Goal: Task Accomplishment & Management: Manage account settings

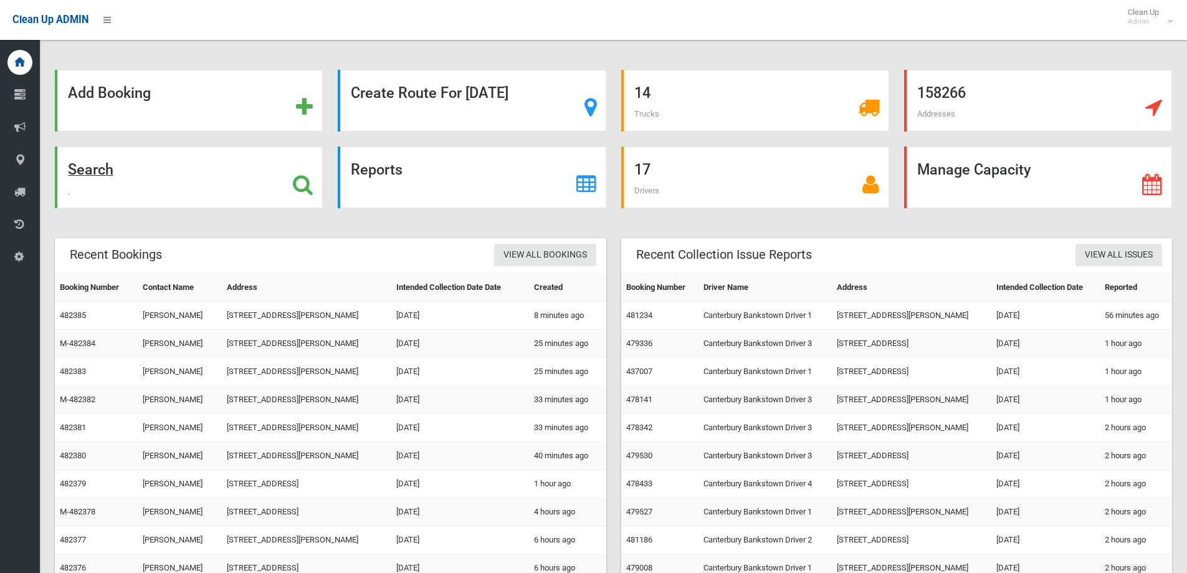
click at [82, 173] on strong "Search" at bounding box center [90, 169] width 45 height 17
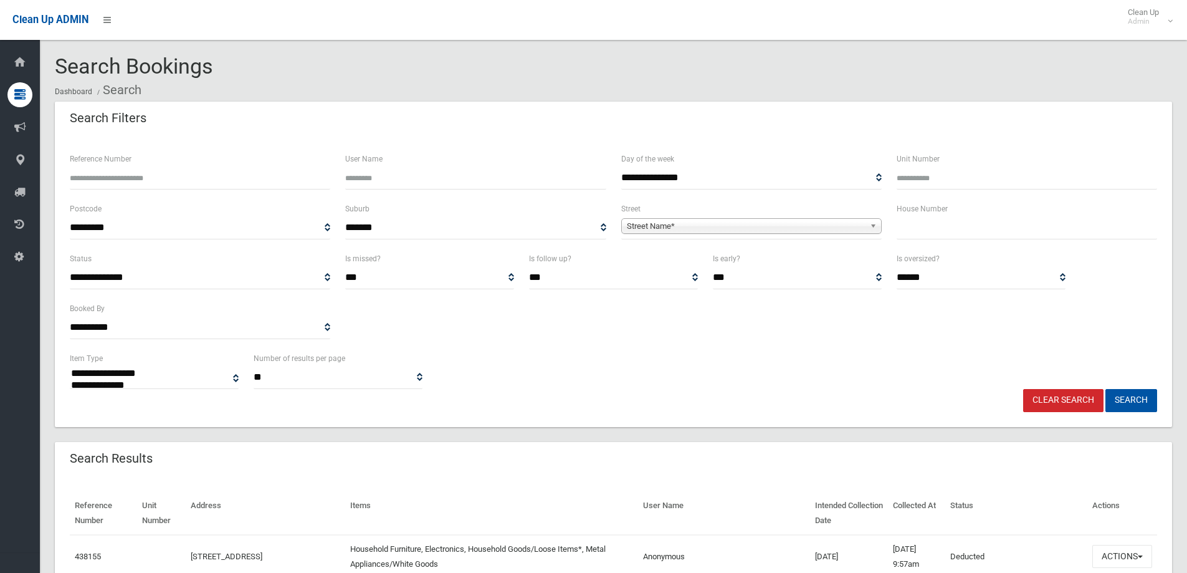
select select
click at [114, 167] on input "Reference Number" at bounding box center [200, 177] width 260 height 23
type input "******"
click at [1127, 393] on button "Search" at bounding box center [1131, 400] width 52 height 23
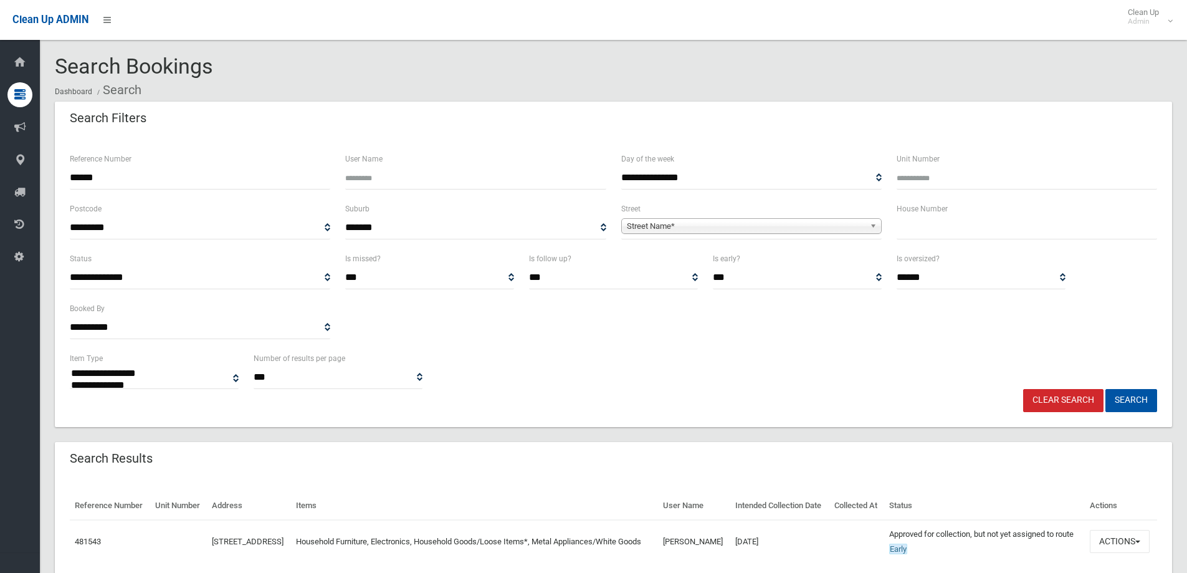
select select
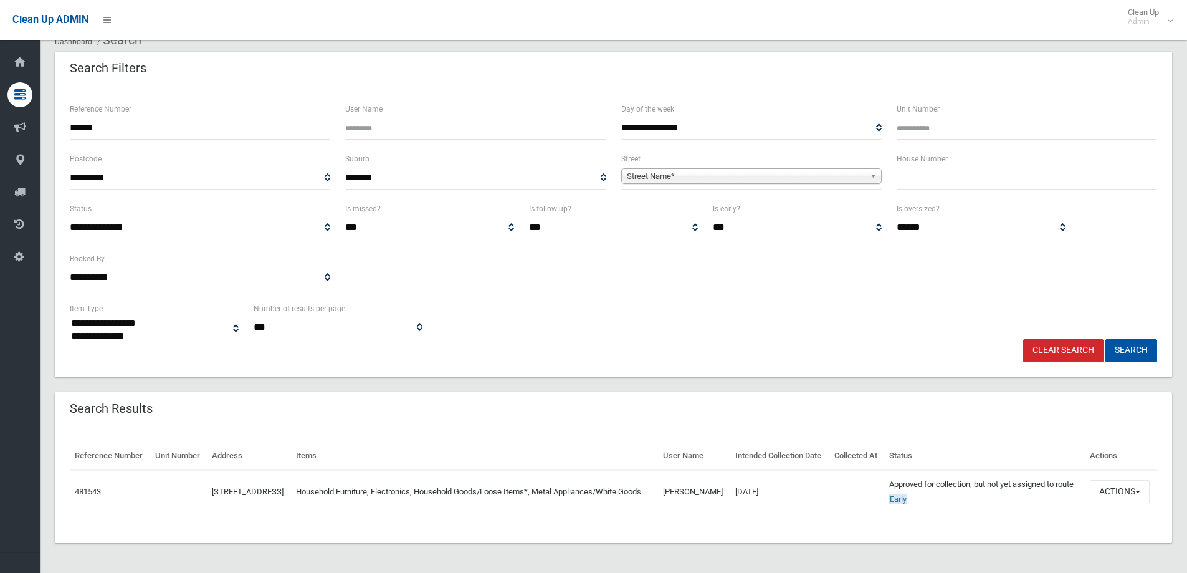
scroll to position [80, 0]
click at [1117, 485] on button "Actions" at bounding box center [1120, 491] width 60 height 23
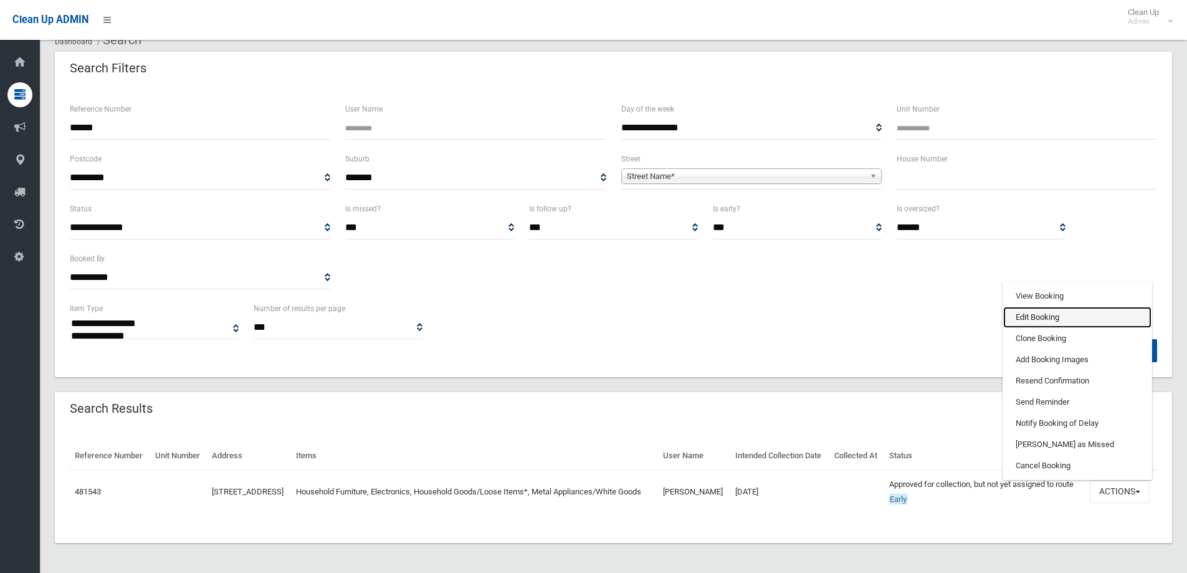
click at [1063, 307] on link "Edit Booking" at bounding box center [1077, 317] width 148 height 21
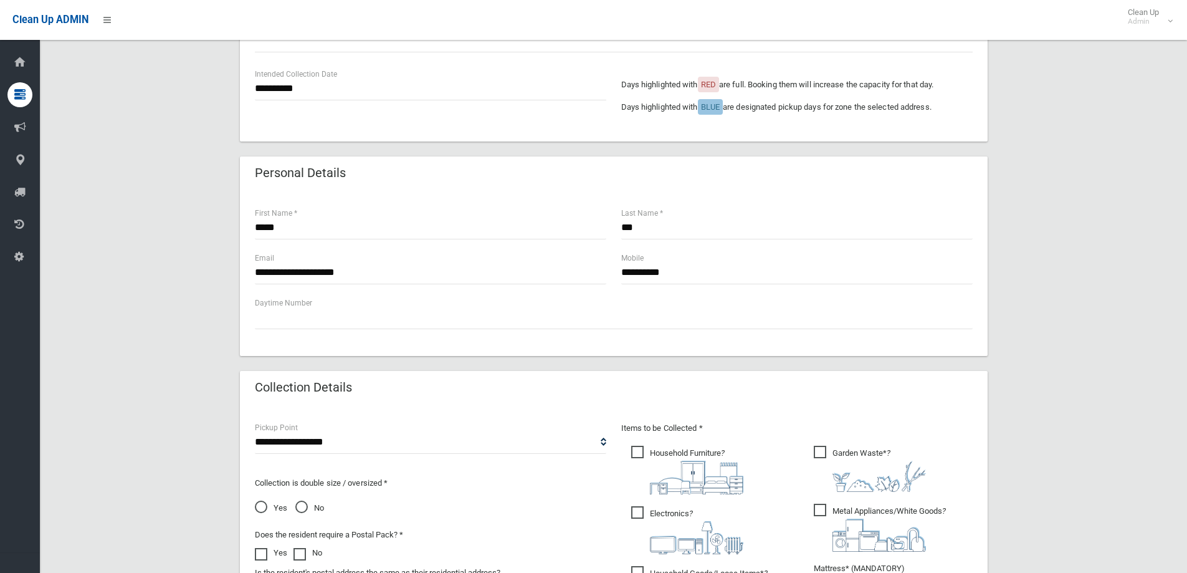
scroll to position [312, 0]
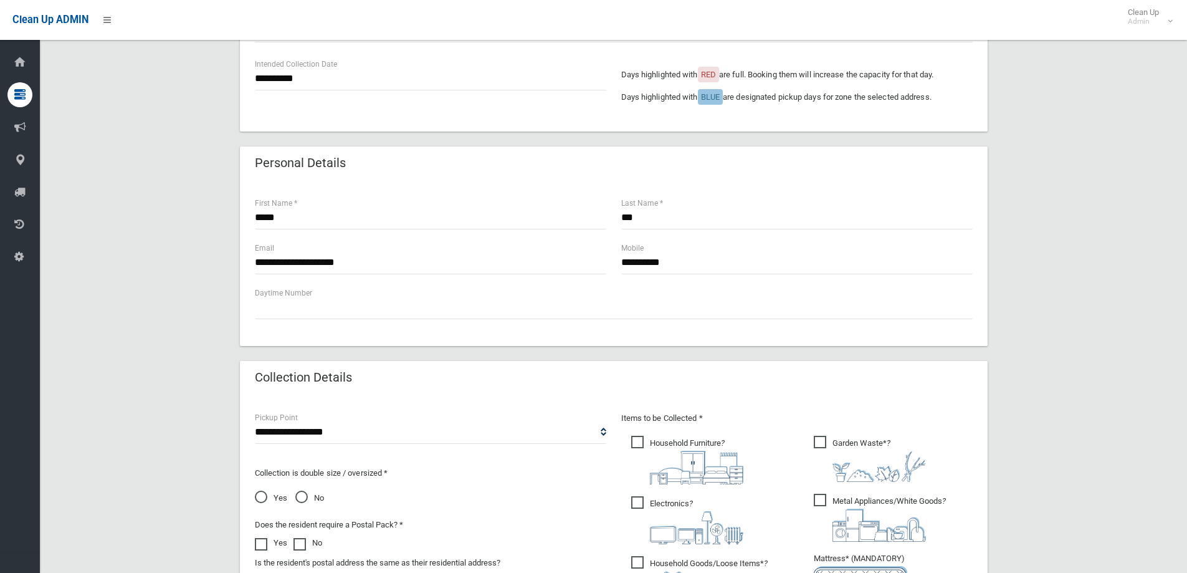
click at [269, 493] on span "Yes" at bounding box center [271, 497] width 32 height 15
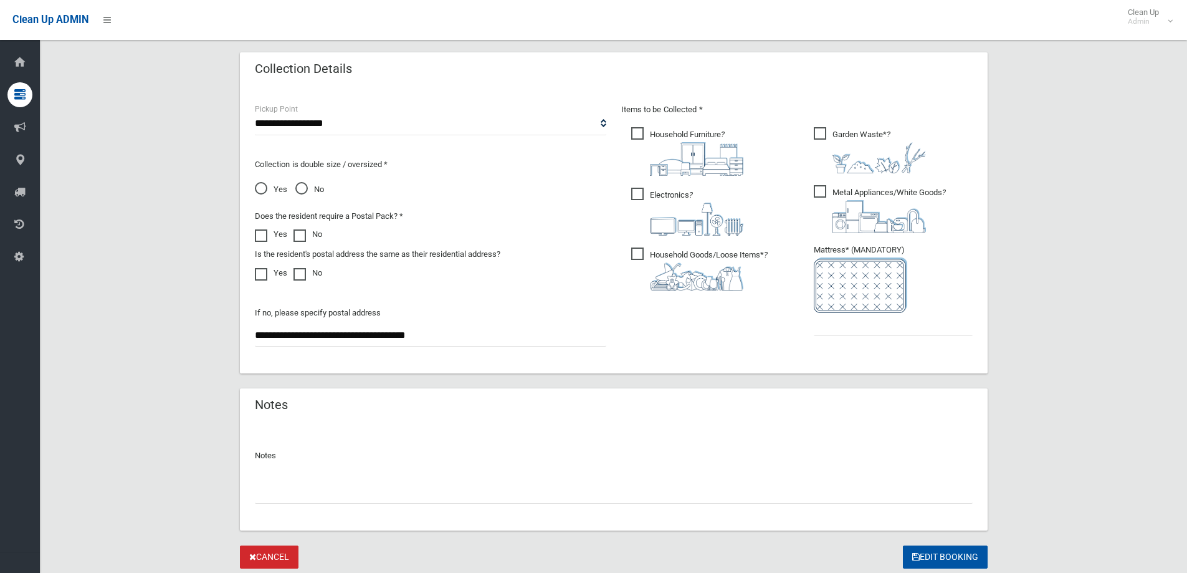
scroll to position [660, 0]
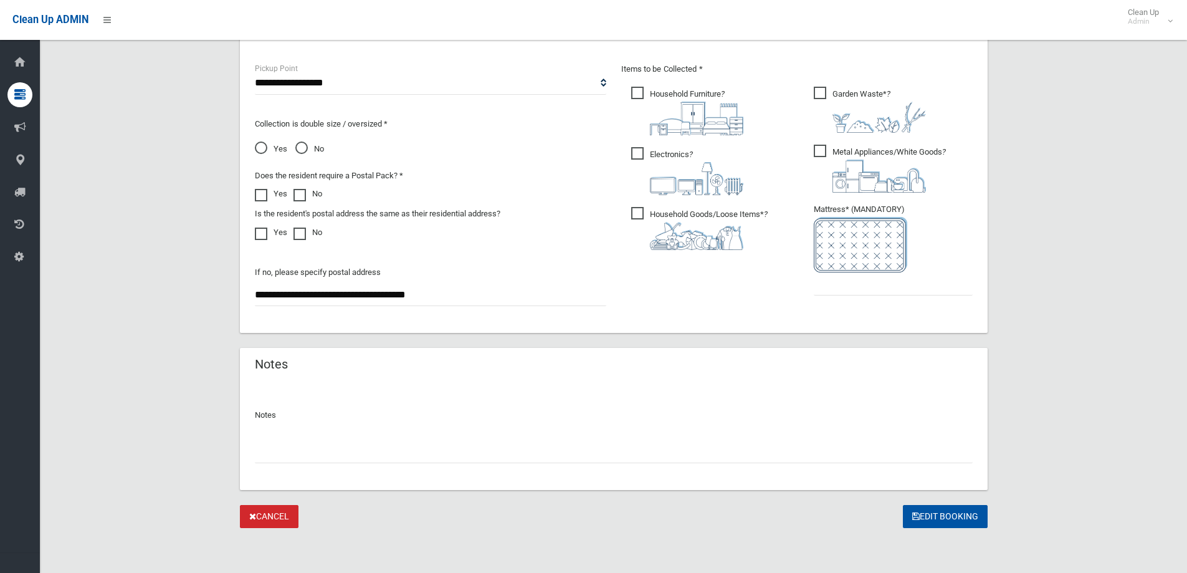
click at [325, 446] on input "text" at bounding box center [614, 451] width 718 height 23
type input "**********"
click at [838, 285] on input "text" at bounding box center [893, 283] width 159 height 23
type input "*"
click at [945, 515] on button "Edit Booking" at bounding box center [945, 516] width 85 height 23
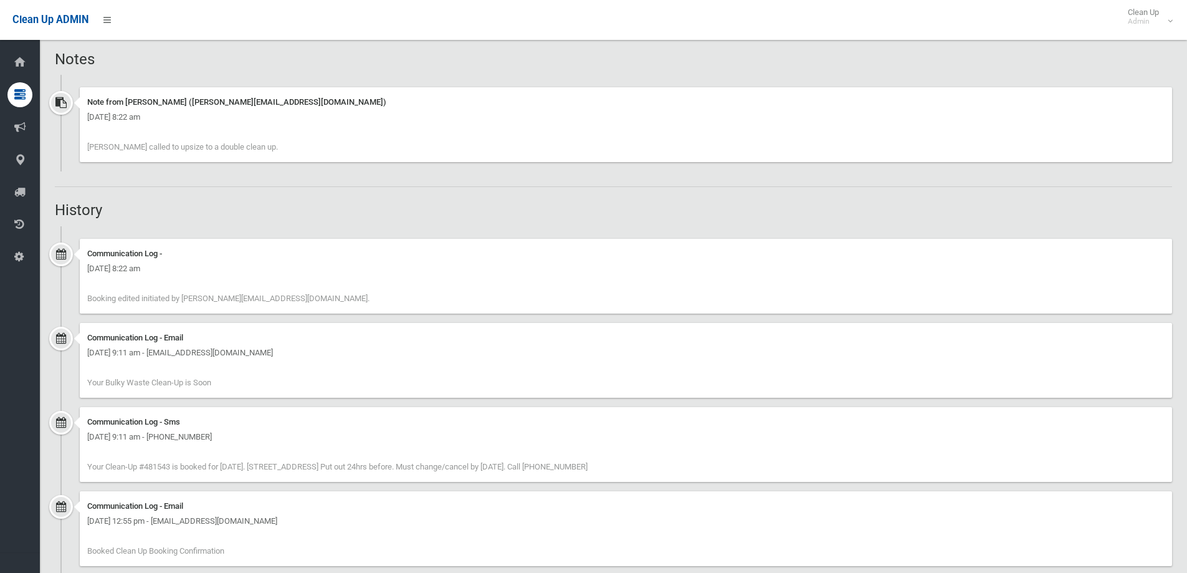
scroll to position [935, 0]
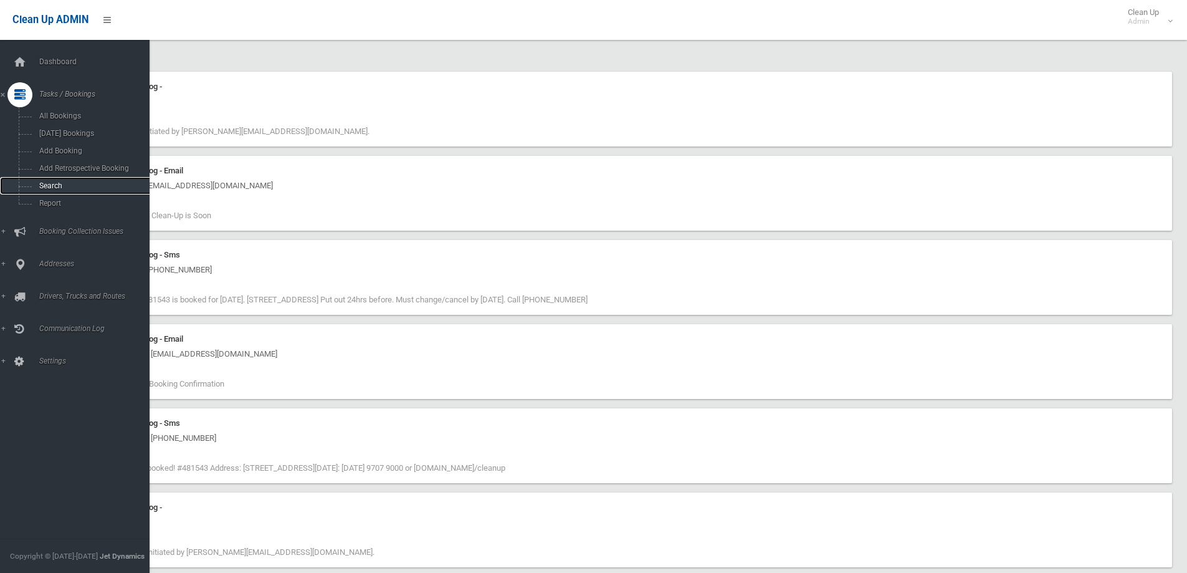
click at [75, 186] on span "Search" at bounding box center [92, 185] width 113 height 9
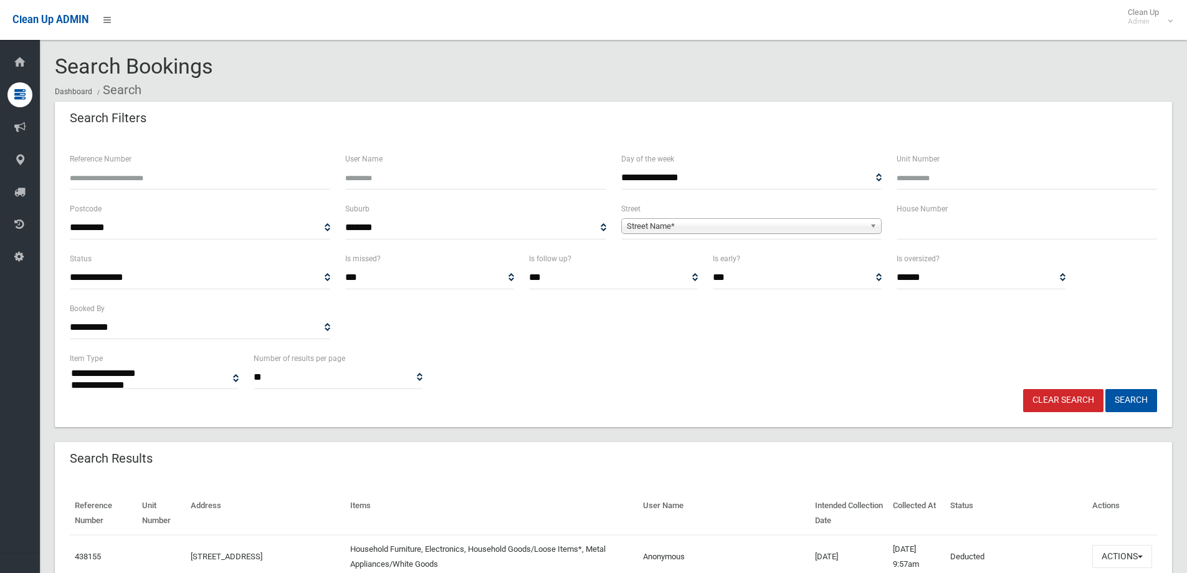
select select
click at [707, 227] on span "Street Name*" at bounding box center [746, 226] width 238 height 15
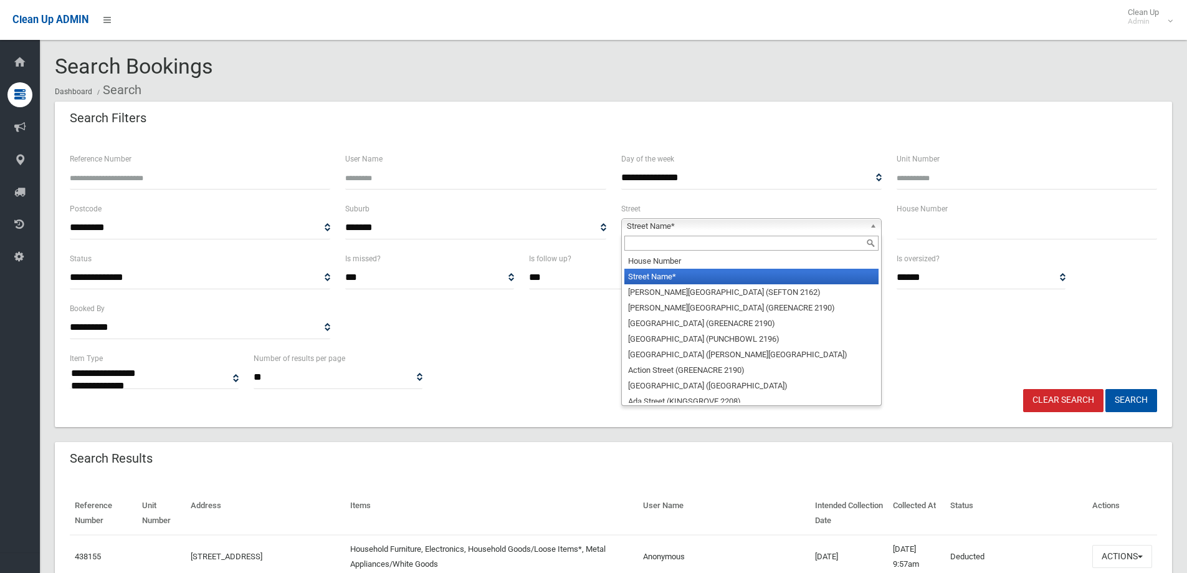
click at [699, 248] on input "text" at bounding box center [751, 243] width 254 height 15
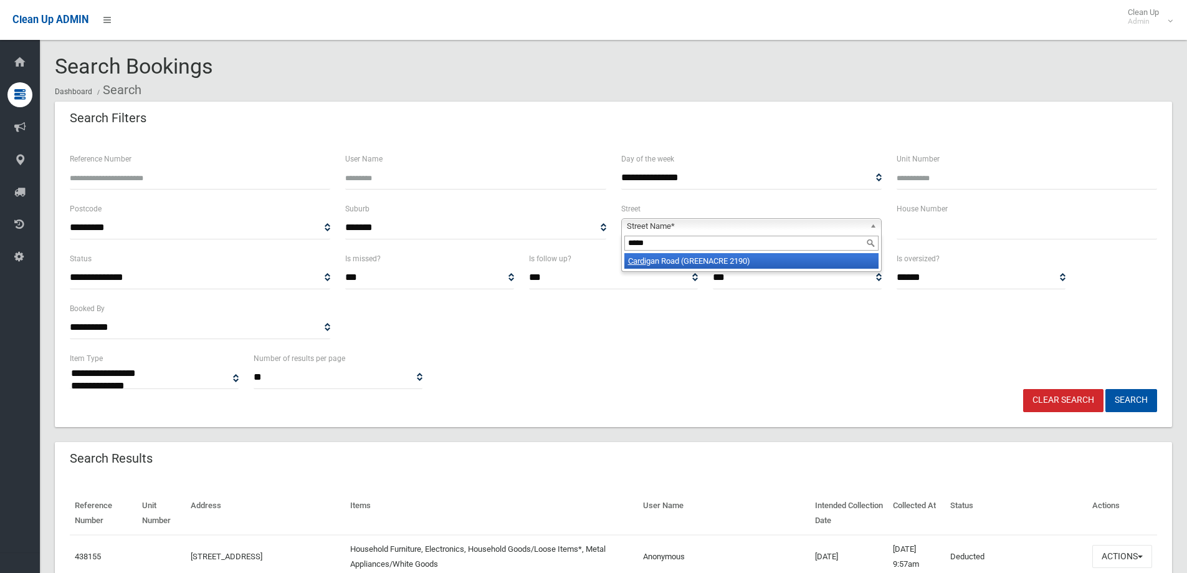
type input "*****"
click at [674, 264] on li "Cardi gan Road (GREENACRE 2190)" at bounding box center [751, 261] width 254 height 16
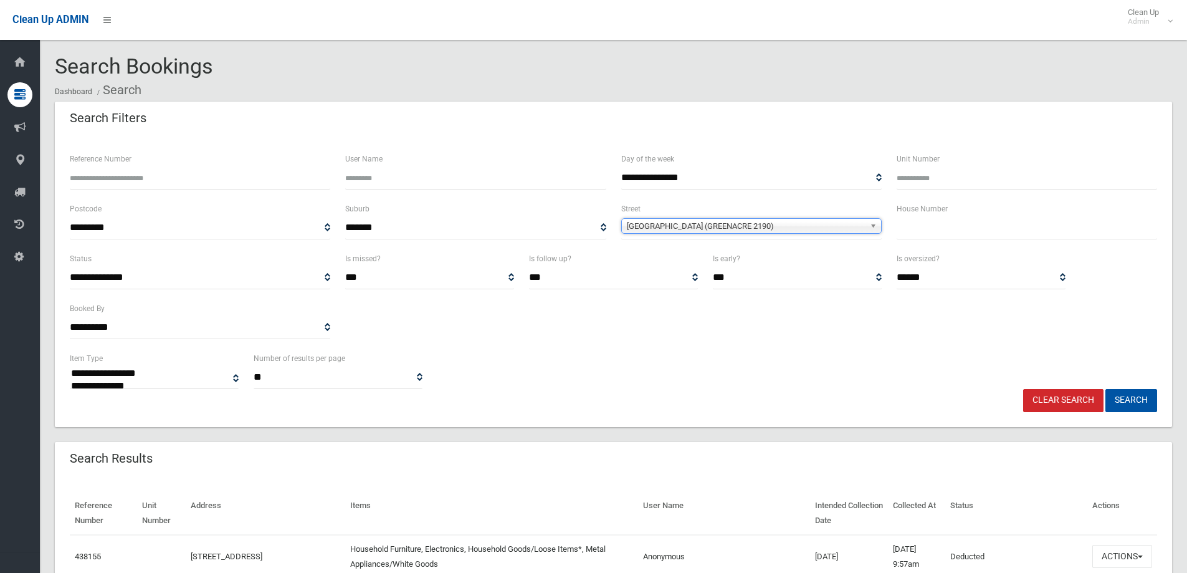
click at [928, 230] on input "text" at bounding box center [1027, 227] width 260 height 23
type input "***"
click at [1105, 389] on button "Search" at bounding box center [1131, 400] width 52 height 23
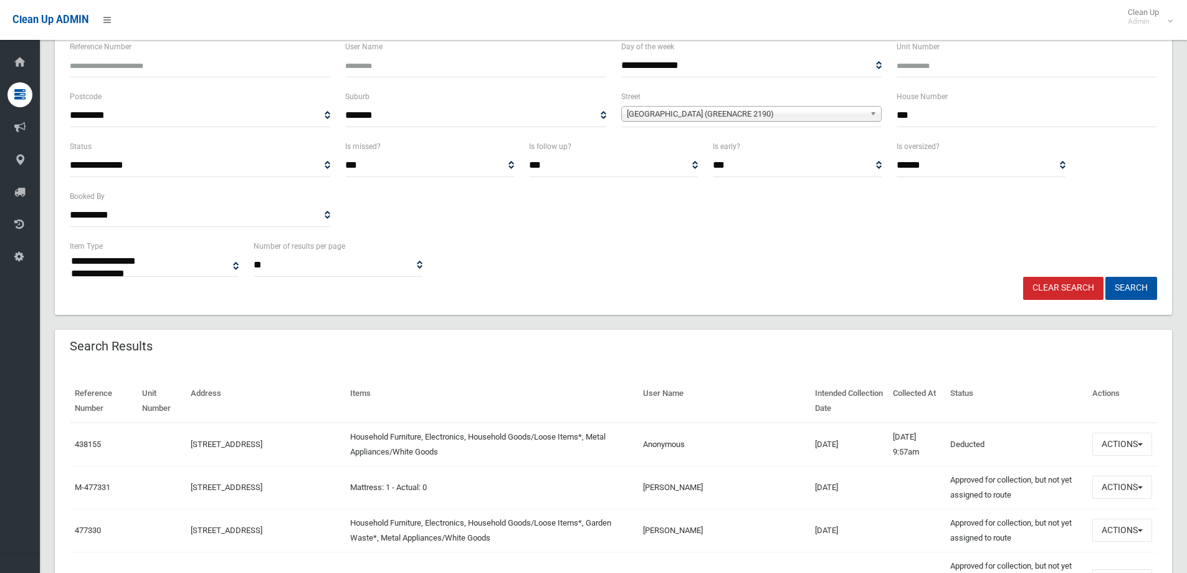
scroll to position [187, 0]
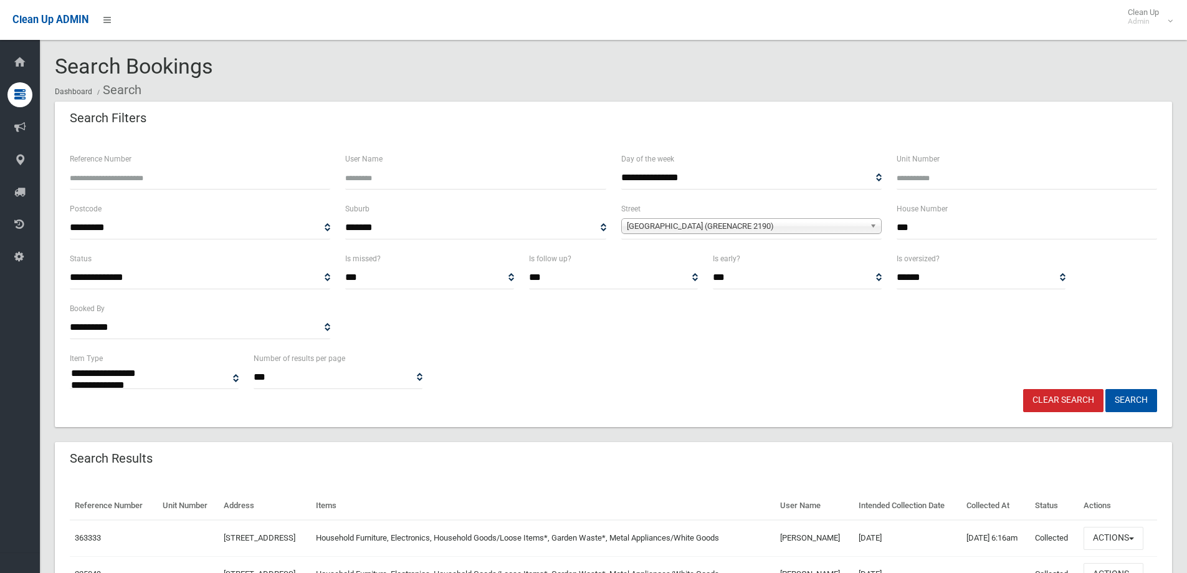
select select
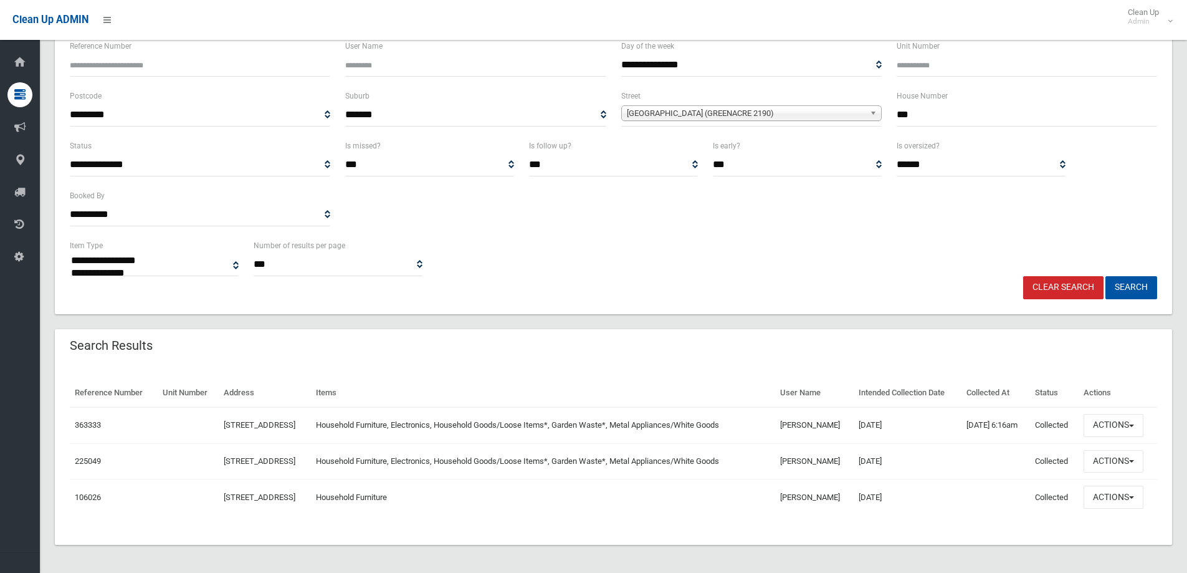
scroll to position [115, 0]
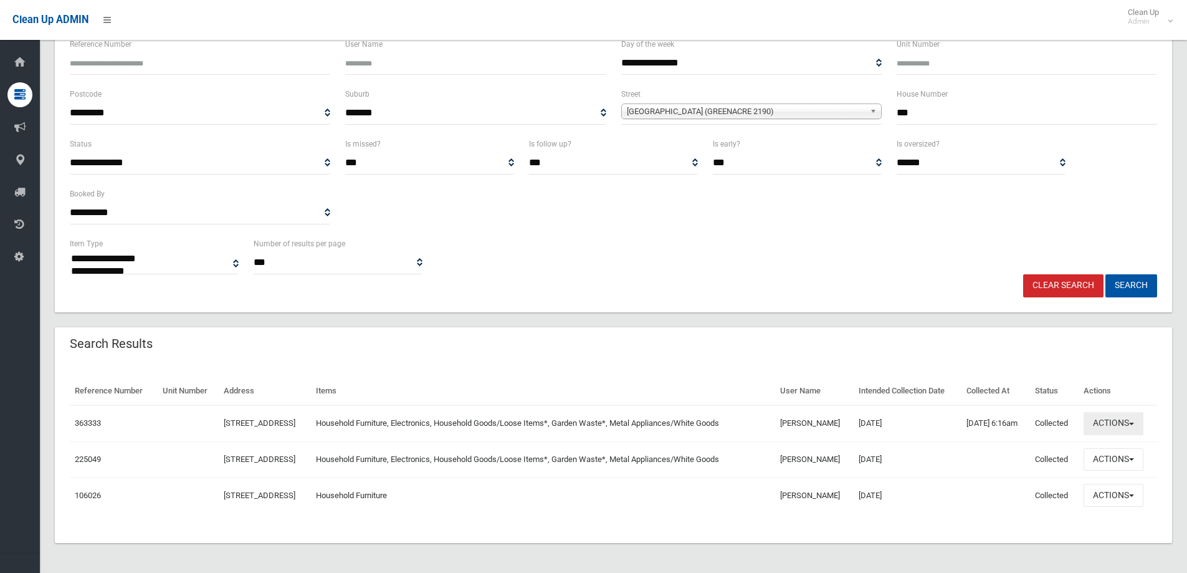
click at [1120, 424] on button "Actions" at bounding box center [1113, 423] width 60 height 23
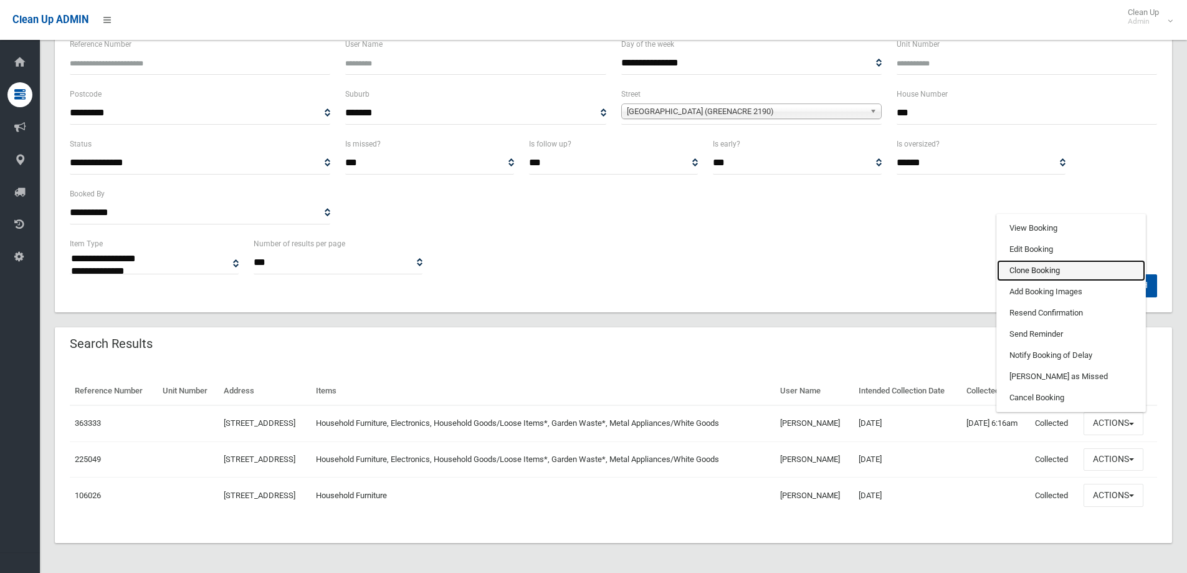
click at [1046, 270] on link "Clone Booking" at bounding box center [1071, 270] width 148 height 21
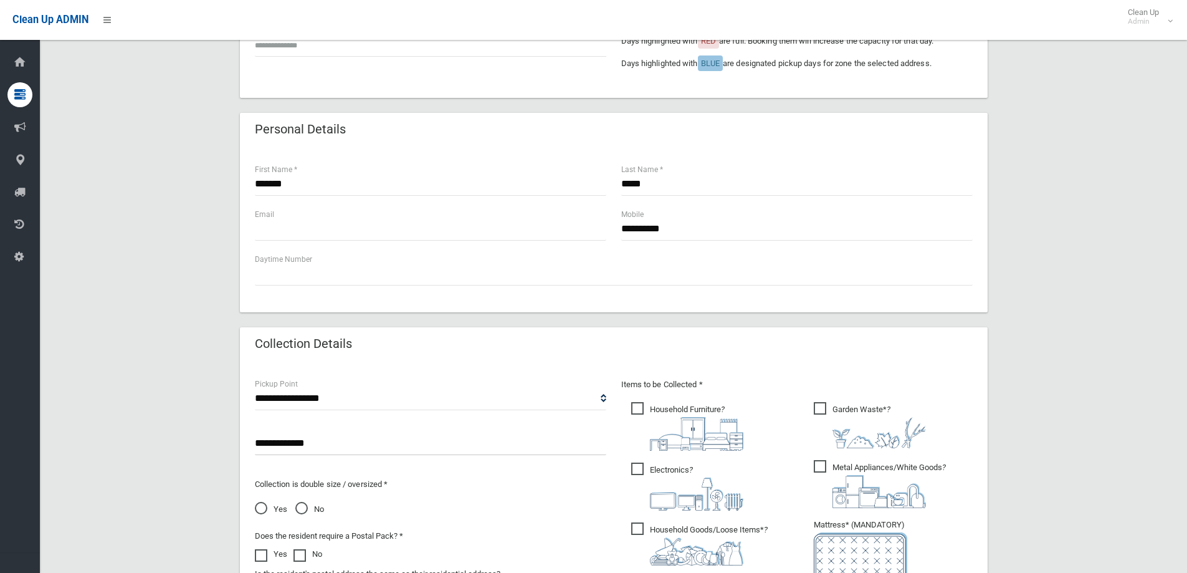
scroll to position [374, 0]
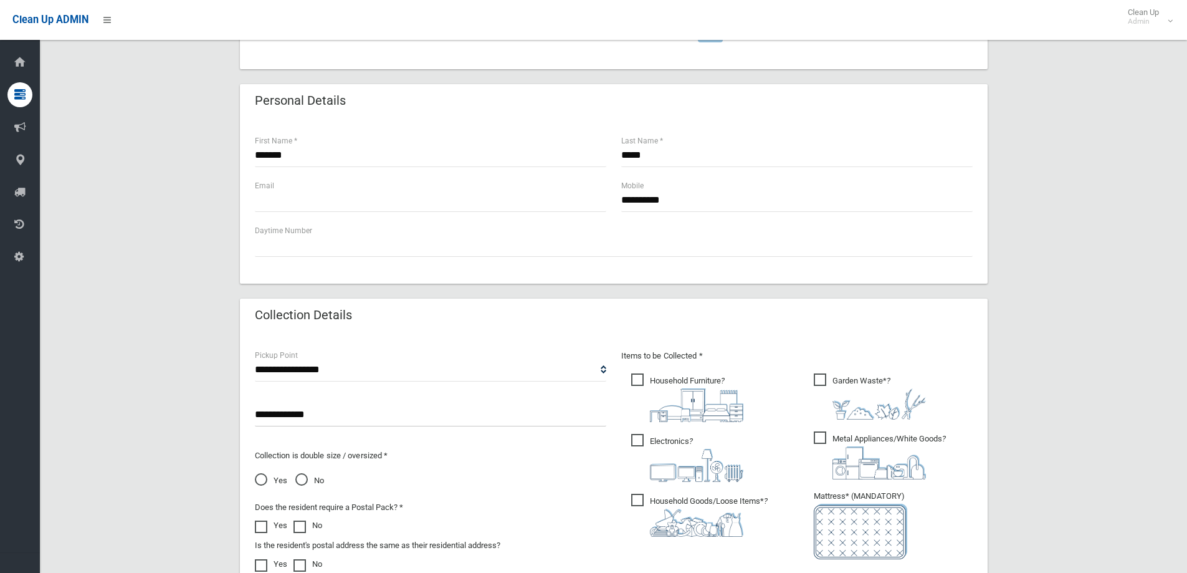
click at [335, 417] on input "**********" at bounding box center [430, 414] width 351 height 23
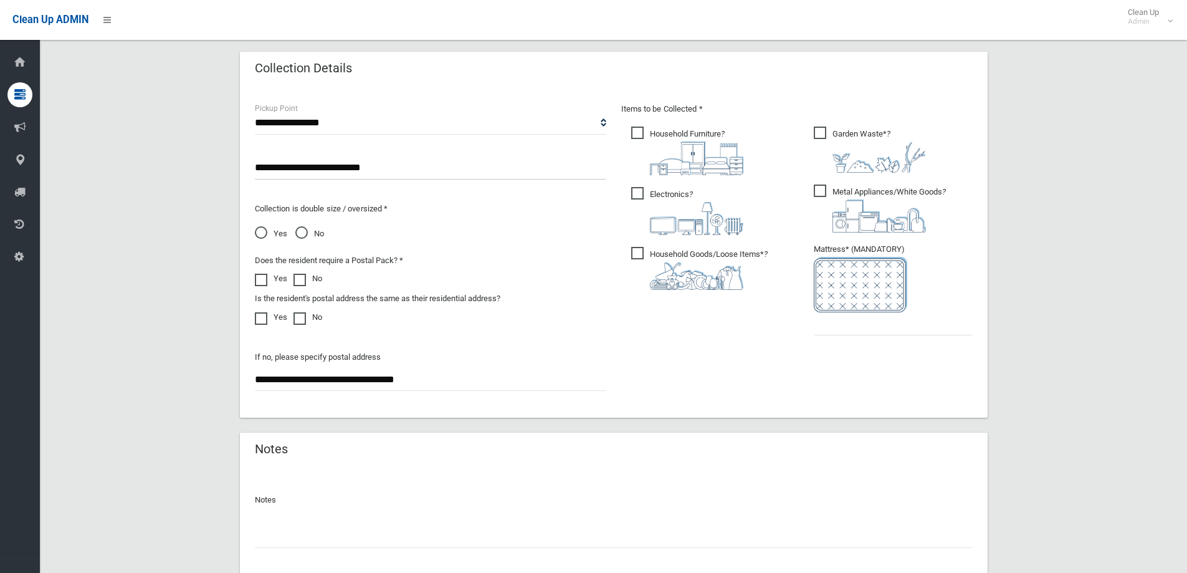
scroll to position [623, 0]
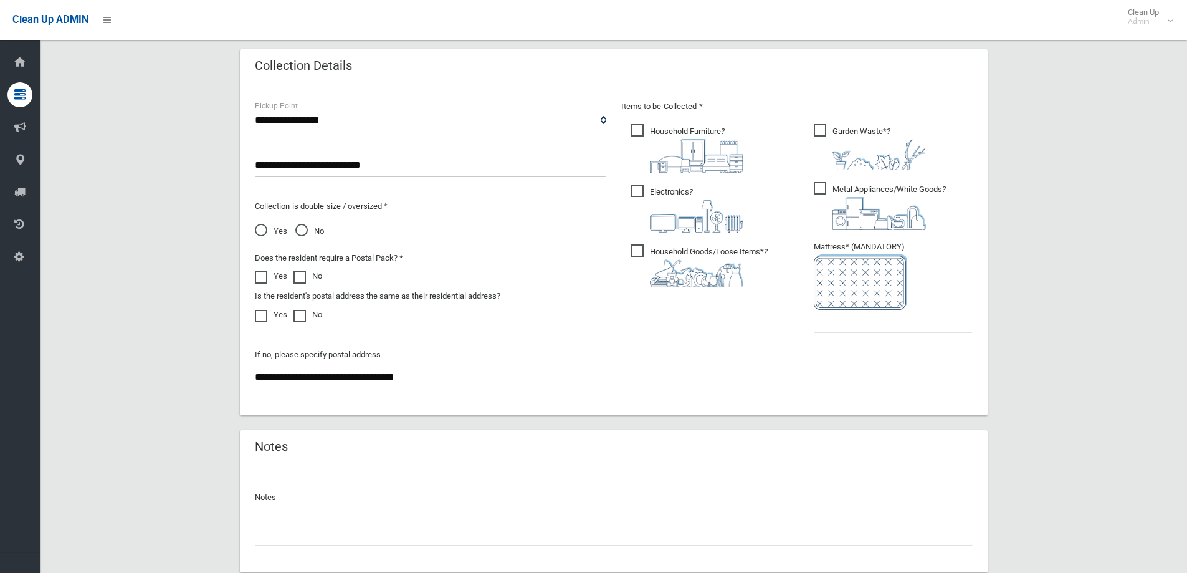
type input "**********"
click at [842, 322] on input "text" at bounding box center [893, 321] width 159 height 23
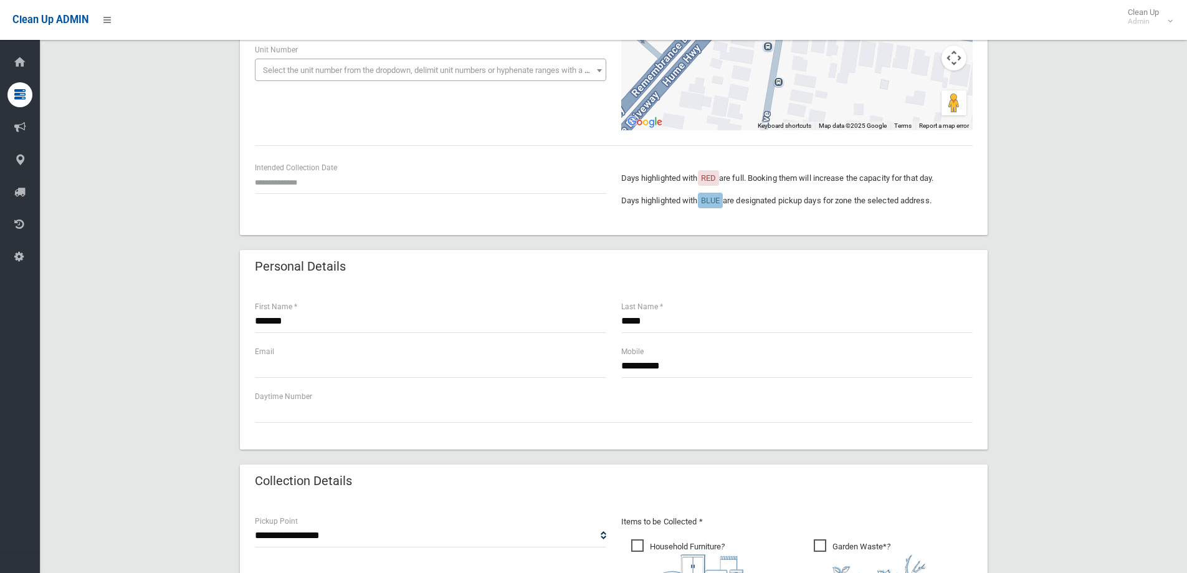
scroll to position [187, 0]
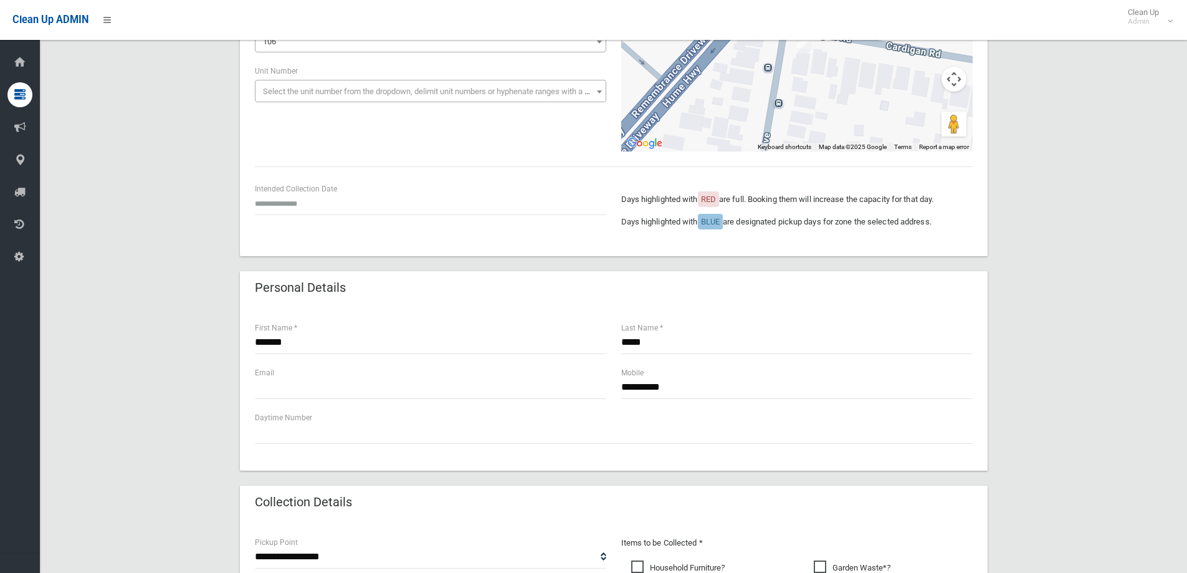
type input "*"
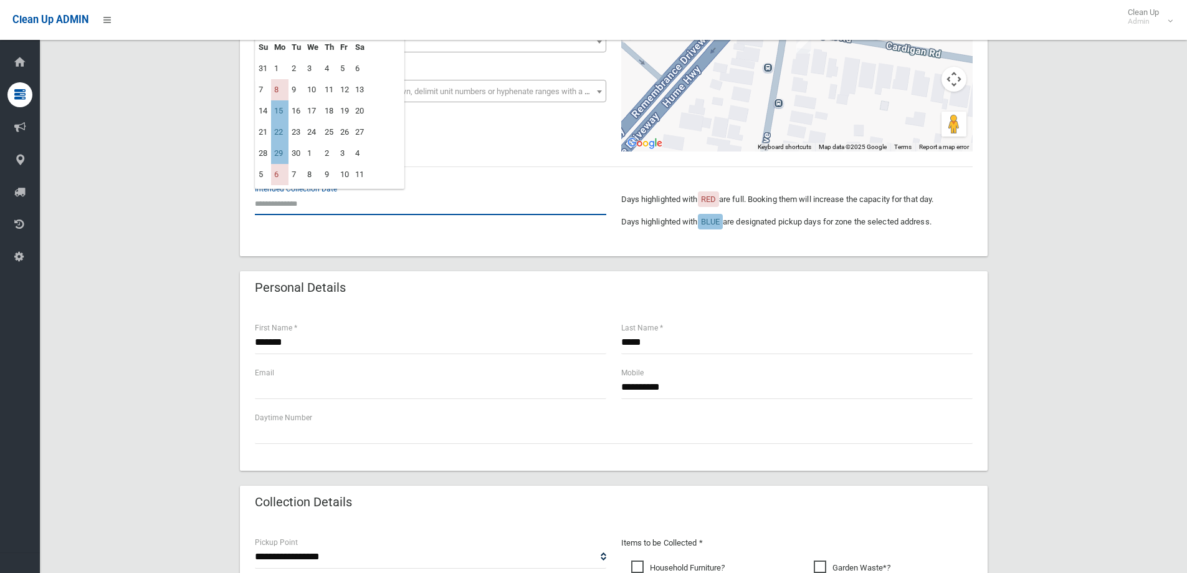
click at [307, 205] on input "text" at bounding box center [430, 203] width 351 height 23
click at [282, 108] on td "15" at bounding box center [279, 110] width 17 height 21
type input "**********"
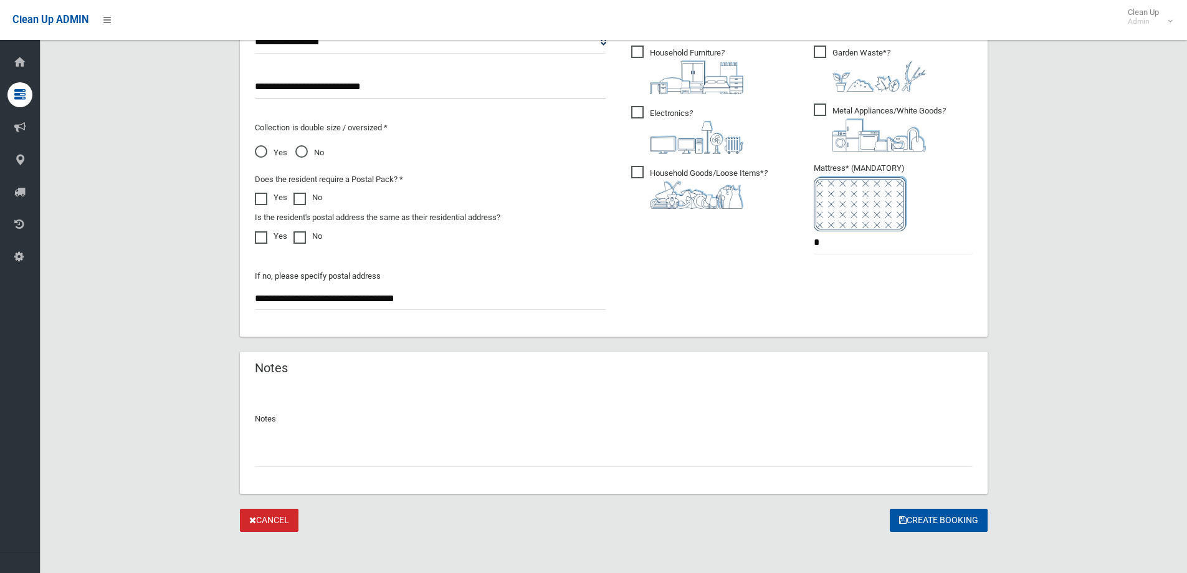
scroll to position [705, 0]
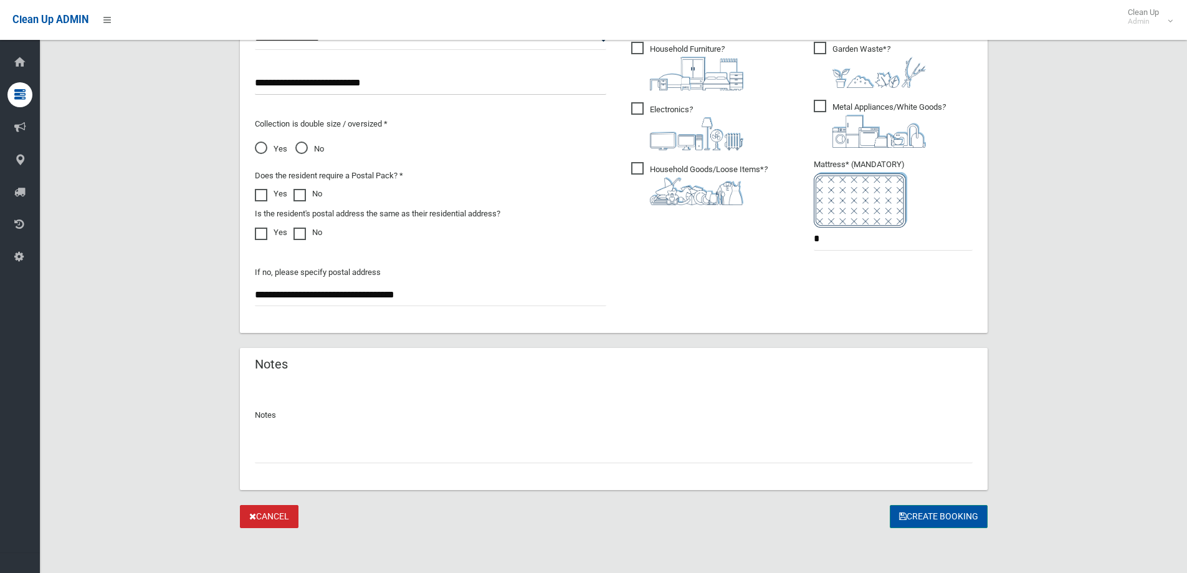
click at [946, 513] on button "Create Booking" at bounding box center [939, 516] width 98 height 23
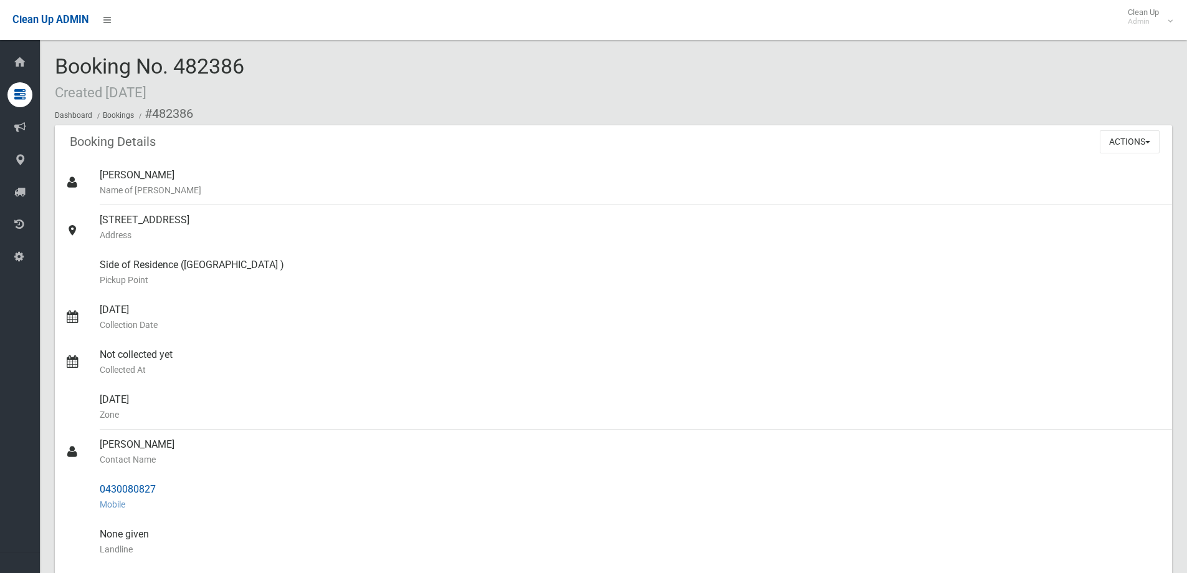
drag, startPoint x: 100, startPoint y: 444, endPoint x: 226, endPoint y: 503, distance: 138.8
click at [226, 503] on ul "[PERSON_NAME] Name of [PERSON_NAME] [STREET_ADDRESS] Address [GEOGRAPHIC_DATA] …" at bounding box center [613, 481] width 1117 height 643
copy ul "[PERSON_NAME] Contact Name 0430080827 Mobile"
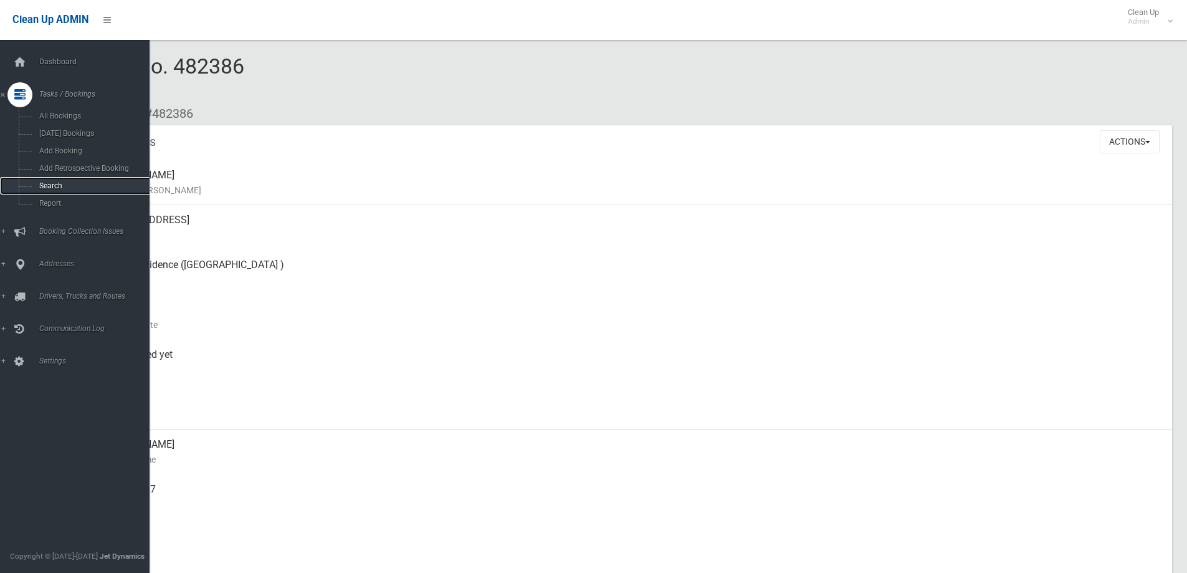
click at [49, 179] on link "Search" at bounding box center [79, 185] width 159 height 17
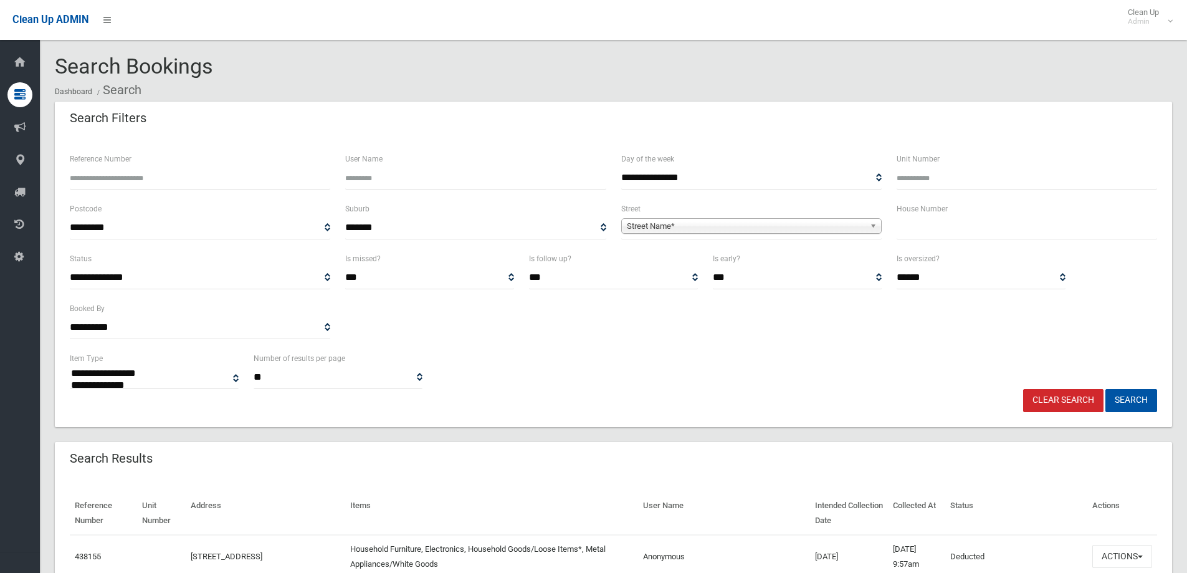
select select
